Goal: Find specific page/section: Find specific page/section

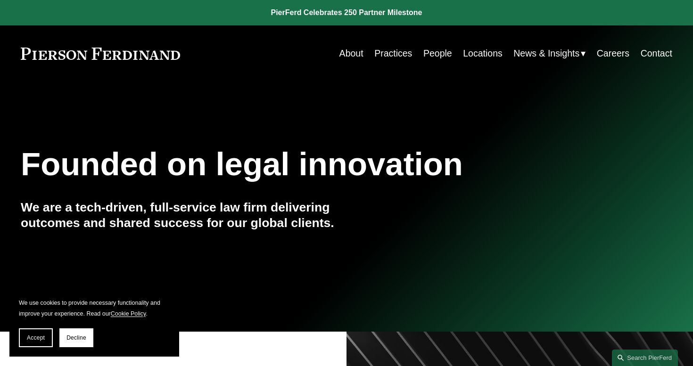
click at [428, 53] on link "People" at bounding box center [437, 53] width 29 height 18
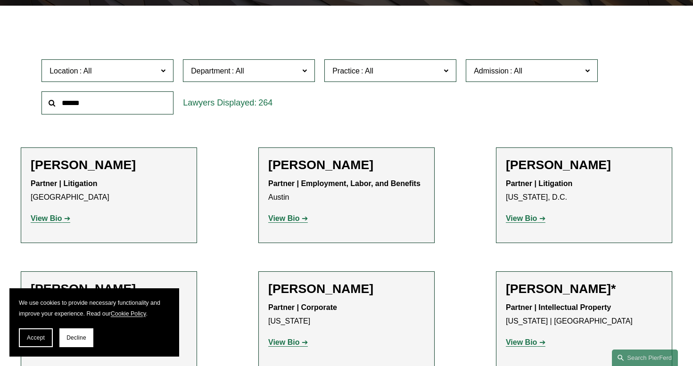
scroll to position [262, 0]
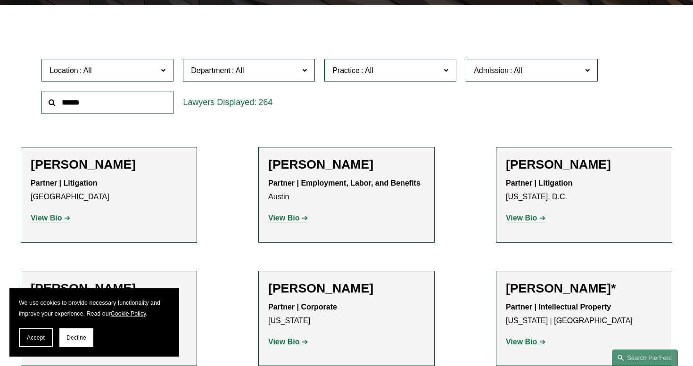
click at [146, 96] on input "text" at bounding box center [107, 102] width 132 height 23
type input "***"
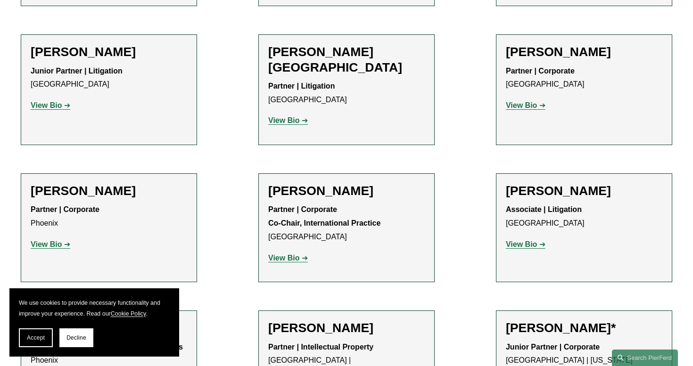
scroll to position [527, 0]
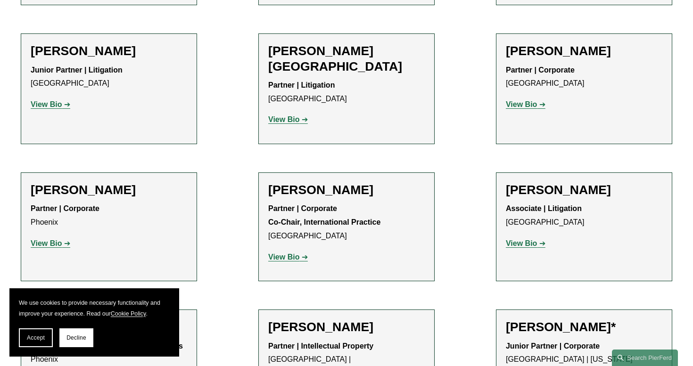
click at [289, 253] on strong "View Bio" at bounding box center [283, 257] width 31 height 8
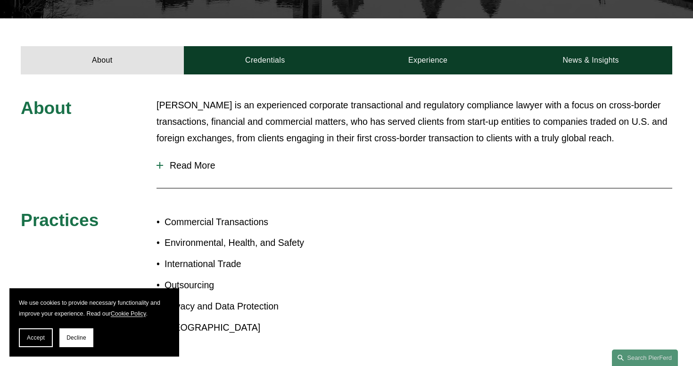
scroll to position [317, 0]
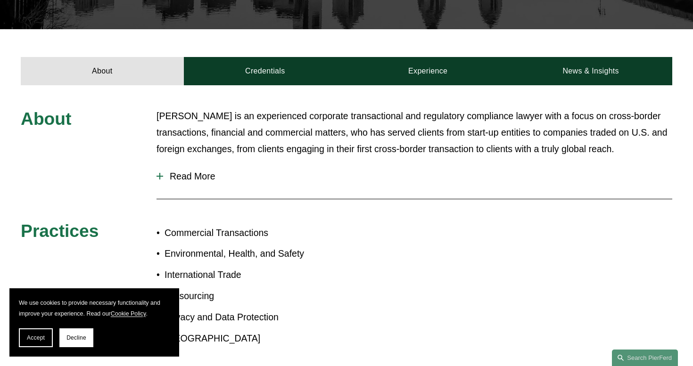
click at [203, 171] on span "Read More" at bounding box center [417, 176] width 509 height 11
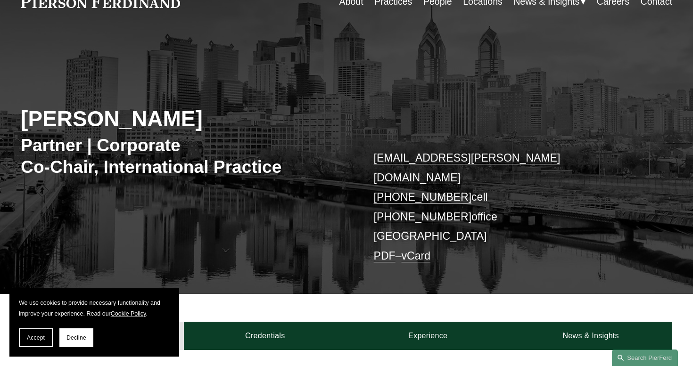
scroll to position [37, 0]
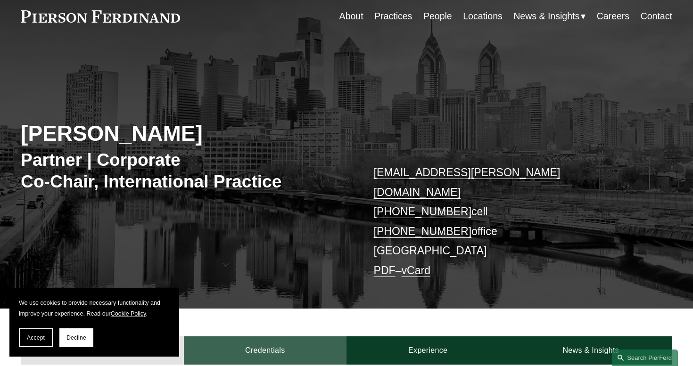
click at [284, 337] on link "Credentials" at bounding box center [265, 351] width 163 height 28
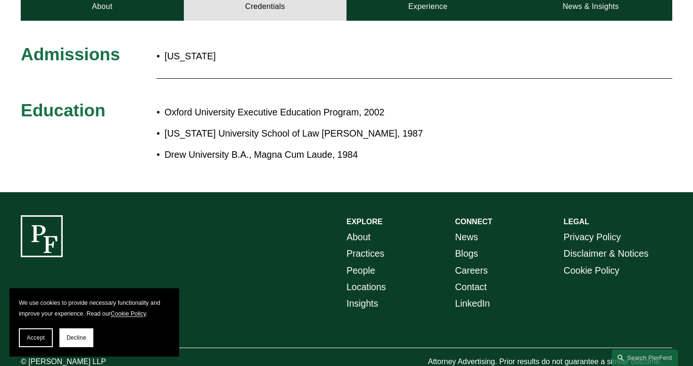
scroll to position [382, 0]
